Goal: Transaction & Acquisition: Purchase product/service

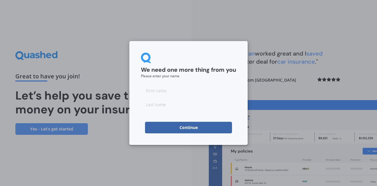
click at [146, 92] on input at bounding box center [188, 91] width 95 height 12
click at [143, 156] on div "We need one more thing from you Please enter your name Continue" at bounding box center [188, 93] width 377 height 186
click at [146, 92] on input at bounding box center [188, 91] width 95 height 12
type input "jan"
click at [148, 105] on input at bounding box center [188, 105] width 95 height 12
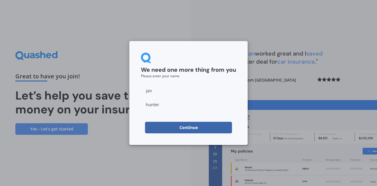
type input "hunter"
click at [140, 150] on div "We need one more thing from you Please enter your name [PERSON_NAME] Continue" at bounding box center [188, 93] width 377 height 186
click at [168, 125] on button "Continue" at bounding box center [188, 128] width 87 height 12
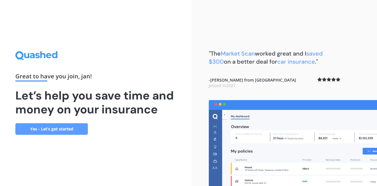
click at [74, 131] on link "Yes - Let’s get started" at bounding box center [51, 129] width 72 height 12
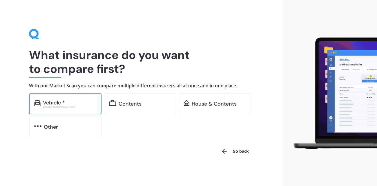
click at [62, 104] on div "Vehicle *" at bounding box center [54, 103] width 22 height 6
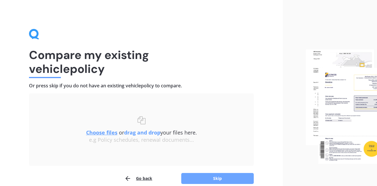
click at [195, 179] on button "Skip" at bounding box center [217, 178] width 72 height 11
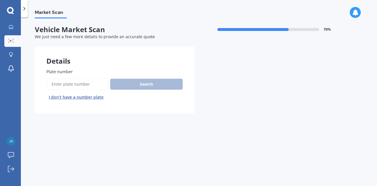
click at [51, 84] on input "Plate number" at bounding box center [76, 84] width 61 height 12
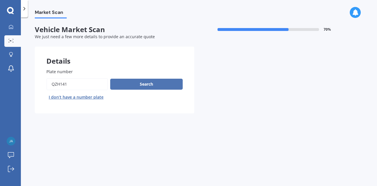
type input "QZH141"
click at [132, 84] on button "Search" at bounding box center [146, 84] width 72 height 11
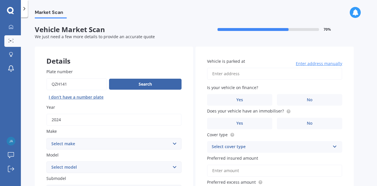
click at [210, 75] on input "Vehicle is parked at" at bounding box center [274, 74] width 135 height 12
click at [250, 74] on input "[STREET_ADDRESS]" at bounding box center [274, 74] width 135 height 12
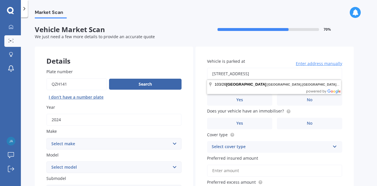
type input "[STREET_ADDRESS]"
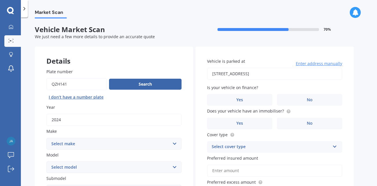
click at [362, 101] on div "Market Scan Vehicle Market Scan 70 % We just need a few more details to provide…" at bounding box center [199, 103] width 356 height 169
click at [310, 98] on span "No" at bounding box center [310, 100] width 6 height 5
click at [0, 0] on input "No" at bounding box center [0, 0] width 0 height 0
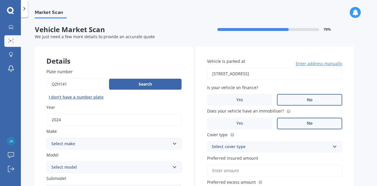
click at [309, 121] on span "No" at bounding box center [310, 123] width 6 height 5
click at [0, 0] on input "No" at bounding box center [0, 0] width 0 height 0
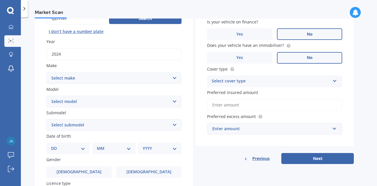
scroll to position [66, 0]
click at [174, 77] on select "Select make AC ALFA ROMEO ASTON MARTIN AUDI AUSTIN BEDFORD Bentley BMW BYD CADI…" at bounding box center [113, 78] width 135 height 12
select select "M.G"
click at [46, 72] on select "Select make AC ALFA ROMEO ASTON MARTIN AUDI AUSTIN BEDFORD Bentley BMW BYD CADI…" at bounding box center [113, 78] width 135 height 12
click at [174, 100] on select "Select model HS" at bounding box center [113, 102] width 135 height 12
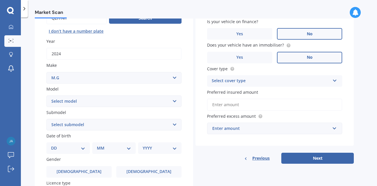
select select "HS"
click at [46, 96] on select "Select model HS" at bounding box center [113, 102] width 135 height 12
click at [174, 123] on select "Select submodel .2.0PT/4WD/6AT" at bounding box center [113, 125] width 135 height 12
click at [174, 77] on select "Select make AC ALFA ROMEO ASTON MARTIN AUDI AUSTIN BEDFORD Bentley BMW BYD CADI…" at bounding box center [113, 78] width 135 height 12
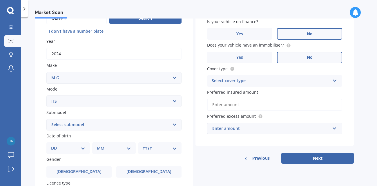
select select "M.G."
click at [46, 72] on select "Select make AC ALFA ROMEO ASTON MARTIN AUDI AUSTIN BEDFORD Bentley BMW BYD CADI…" at bounding box center [113, 78] width 135 height 12
click at [174, 100] on select "Select model 3 6 GS HS Metro MG3 MG4 MGF Midget Montego TD 2000 TF 120 TF 135 T…" at bounding box center [113, 102] width 135 height 12
select select "MG3"
click at [46, 96] on select "Select model 3 6 GS HS Metro MG3 MG4 MGF Midget Montego TD 2000 TF 120 TF 135 T…" at bounding box center [113, 102] width 135 height 12
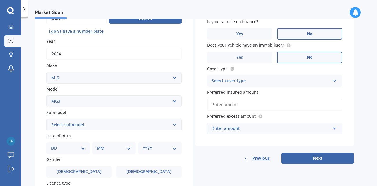
click at [175, 124] on select "Select submodel Core 1.5 Excite 1.5" at bounding box center [113, 125] width 135 height 12
select select "CORE 1.5"
click at [46, 119] on select "Select submodel Core 1.5 Excite 1.5" at bounding box center [113, 125] width 135 height 12
click at [83, 146] on select "DD 01 02 03 04 05 06 07 08 09 10 11 12 13 14 15 16 17 18 19 20 21 22 23 24 25 2…" at bounding box center [68, 148] width 34 height 6
select select "14"
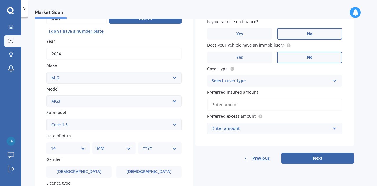
click at [55, 145] on select "DD 01 02 03 04 05 06 07 08 09 10 11 12 13 14 15 16 17 18 19 20 21 22 23 24 25 2…" at bounding box center [68, 148] width 34 height 6
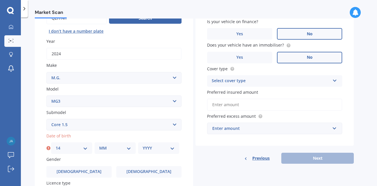
click at [130, 147] on select "MM 01 02 03 04 05 06 07 08 09 10 11 12" at bounding box center [115, 148] width 32 height 6
select select "03"
click at [99, 145] on select "MM 01 02 03 04 05 06 07 08 09 10 11 12" at bounding box center [115, 148] width 32 height 6
click at [164, 145] on select "YYYY 2025 2024 2023 2022 2021 2020 2019 2018 2017 2016 2015 2014 2013 2012 2011…" at bounding box center [159, 148] width 32 height 6
select select "1961"
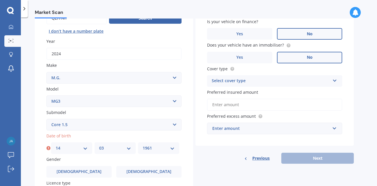
click at [143, 145] on select "YYYY 2025 2024 2023 2022 2021 2020 2019 2018 2017 2016 2015 2014 2013 2012 2011…" at bounding box center [159, 148] width 32 height 6
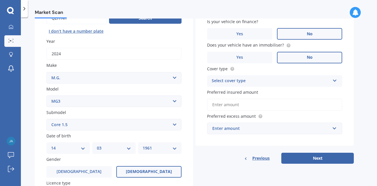
click at [134, 167] on label "[DEMOGRAPHIC_DATA]" at bounding box center [148, 172] width 65 height 12
click at [0, 0] on input "[DEMOGRAPHIC_DATA]" at bounding box center [0, 0] width 0 height 0
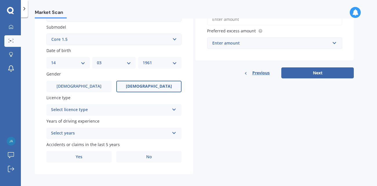
scroll to position [152, 0]
click at [174, 107] on icon at bounding box center [174, 108] width 5 height 4
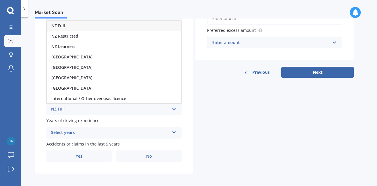
click at [108, 23] on div "NZ Full" at bounding box center [114, 26] width 134 height 10
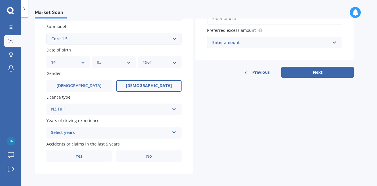
click at [174, 130] on icon at bounding box center [174, 132] width 5 height 4
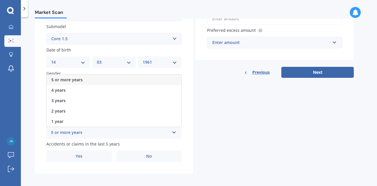
click at [80, 77] on span "5 or more years" at bounding box center [66, 80] width 31 height 6
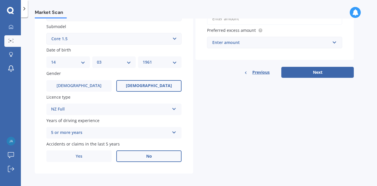
click at [151, 155] on span "No" at bounding box center [149, 156] width 6 height 5
click at [0, 0] on input "No" at bounding box center [0, 0] width 0 height 0
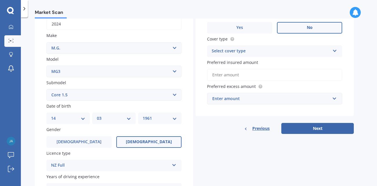
scroll to position [87, 0]
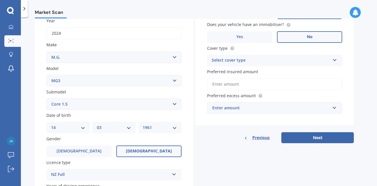
click at [247, 83] on input "Preferred insured amount" at bounding box center [274, 84] width 135 height 12
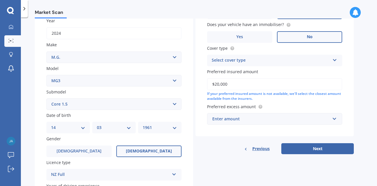
type input "$20,000"
click at [335, 118] on input "text" at bounding box center [273, 119] width 130 height 11
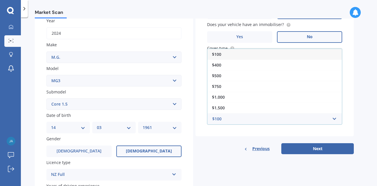
click at [302, 51] on div "$100" at bounding box center [274, 54] width 134 height 11
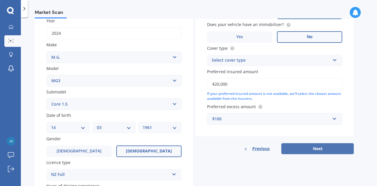
click at [312, 148] on button "Next" at bounding box center [317, 148] width 72 height 11
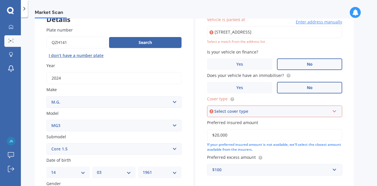
scroll to position [40, 0]
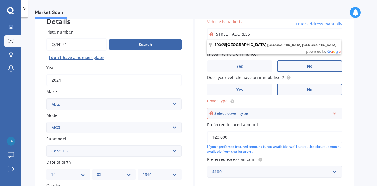
click at [299, 34] on input "[STREET_ADDRESS]" at bounding box center [274, 34] width 135 height 12
click at [366, 45] on div "Market Scan Vehicle Market Scan 70 % We just need a few more details to provide…" at bounding box center [199, 103] width 356 height 169
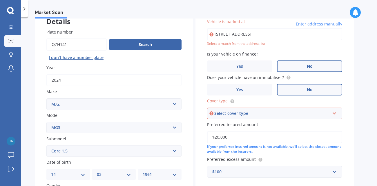
click at [210, 35] on icon at bounding box center [211, 35] width 4 height 6
click at [313, 23] on span "Enter address manually" at bounding box center [319, 24] width 46 height 6
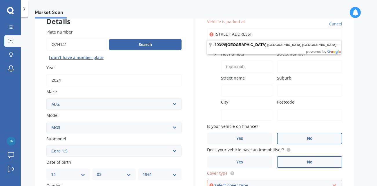
click at [299, 33] on input "[STREET_ADDRESS]" at bounding box center [274, 34] width 135 height 12
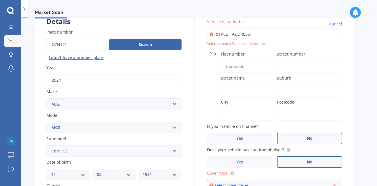
type input "[STREET_ADDRESS]"
type input "103"
type input "26"
type input "[GEOGRAPHIC_DATA]"
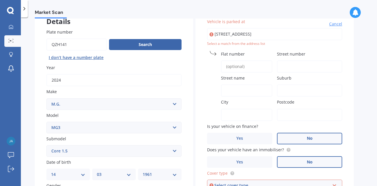
type input "[GEOGRAPHIC_DATA]"
type input "0632"
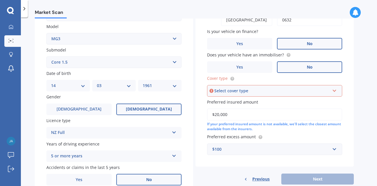
scroll to position [131, 0]
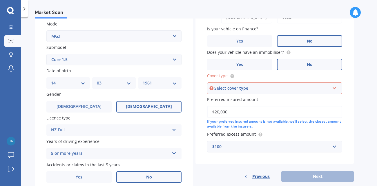
click at [335, 87] on icon at bounding box center [334, 87] width 5 height 4
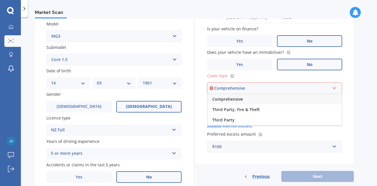
click at [315, 98] on div "Comprehensive" at bounding box center [275, 99] width 134 height 10
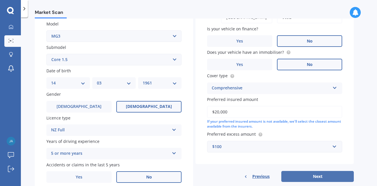
click at [316, 175] on button "Next" at bounding box center [317, 176] width 72 height 11
select select "14"
select select "03"
select select "1961"
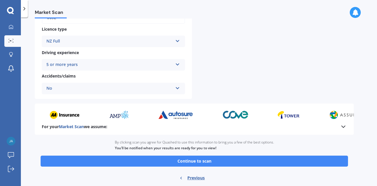
scroll to position [230, 0]
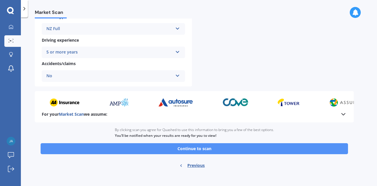
click at [291, 145] on button "Continue to scan" at bounding box center [194, 148] width 307 height 11
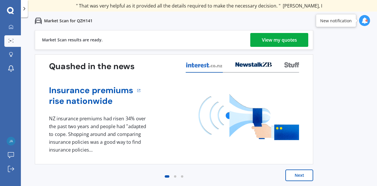
click at [279, 40] on div "View my quotes" at bounding box center [279, 40] width 35 height 14
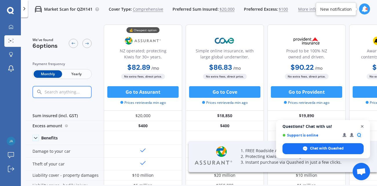
click at [362, 126] on span "Close chat" at bounding box center [362, 126] width 7 height 7
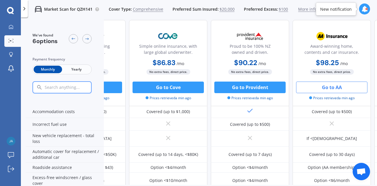
scroll to position [0, 57]
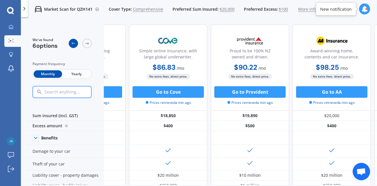
click at [74, 43] on icon at bounding box center [73, 43] width 3 height 2
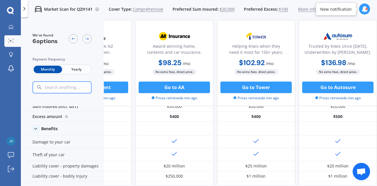
scroll to position [0, 216]
